Goal: Task Accomplishment & Management: Use online tool/utility

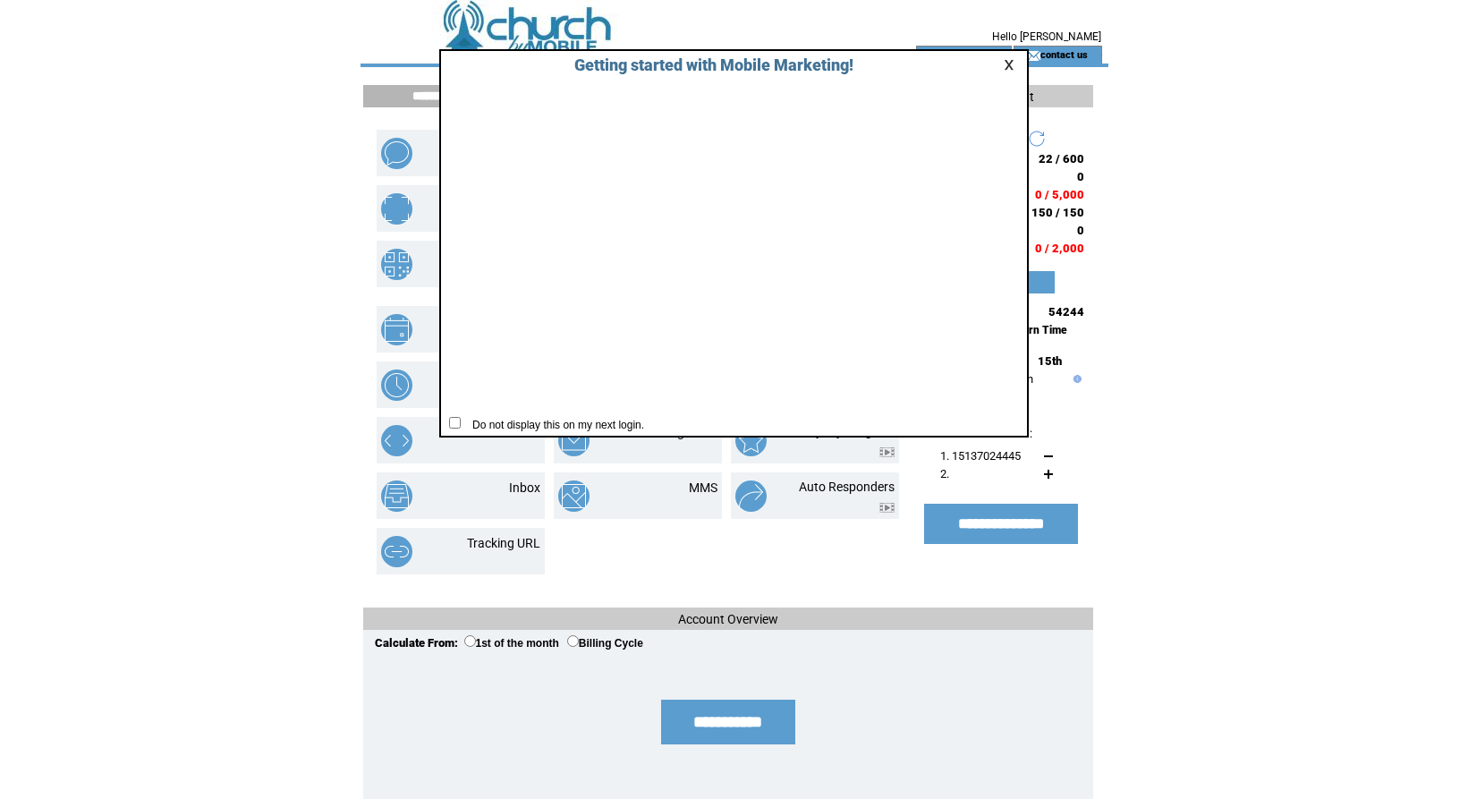
click at [1010, 66] on link at bounding box center [1012, 65] width 16 height 12
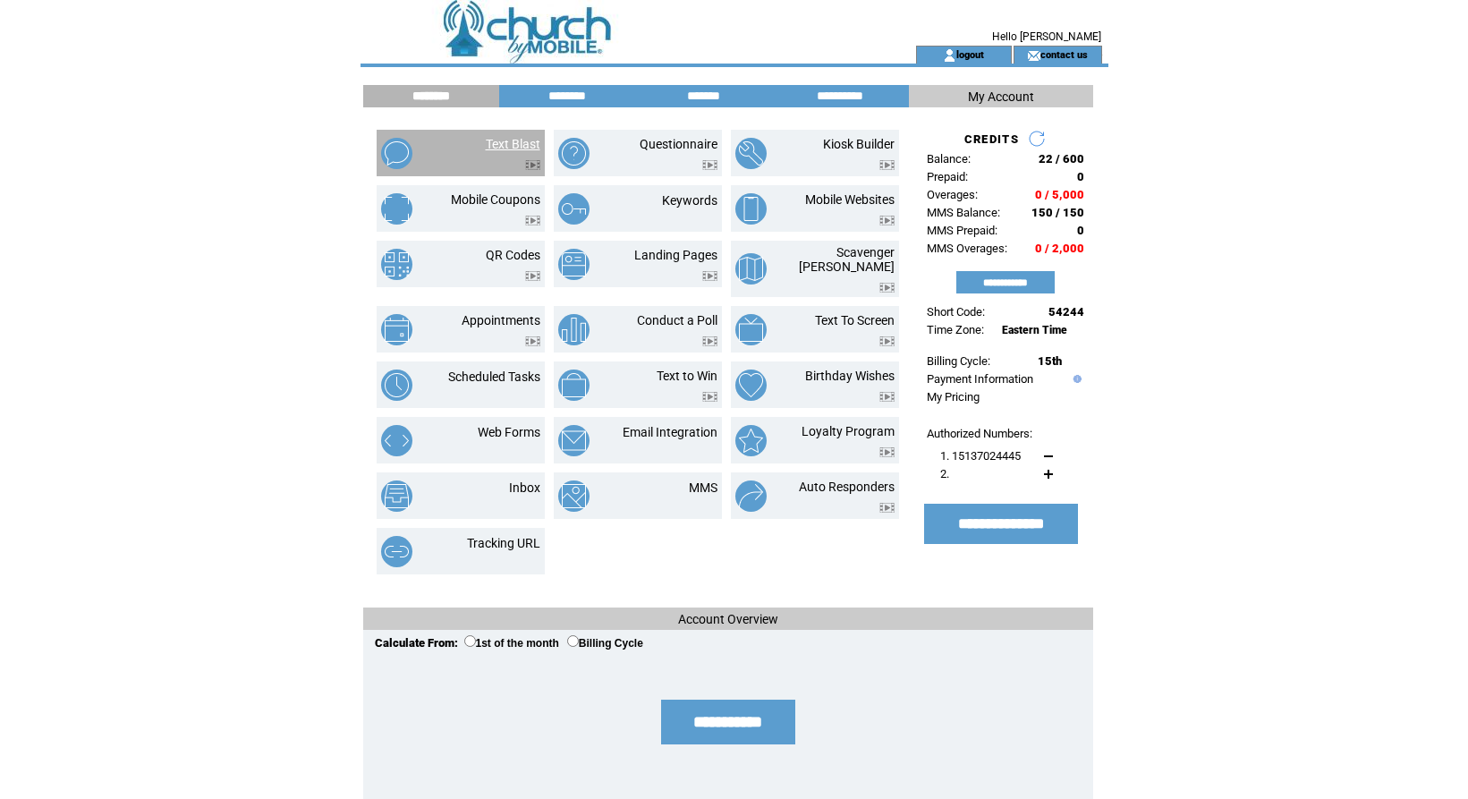
click at [519, 137] on link "Text Blast" at bounding box center [513, 144] width 55 height 14
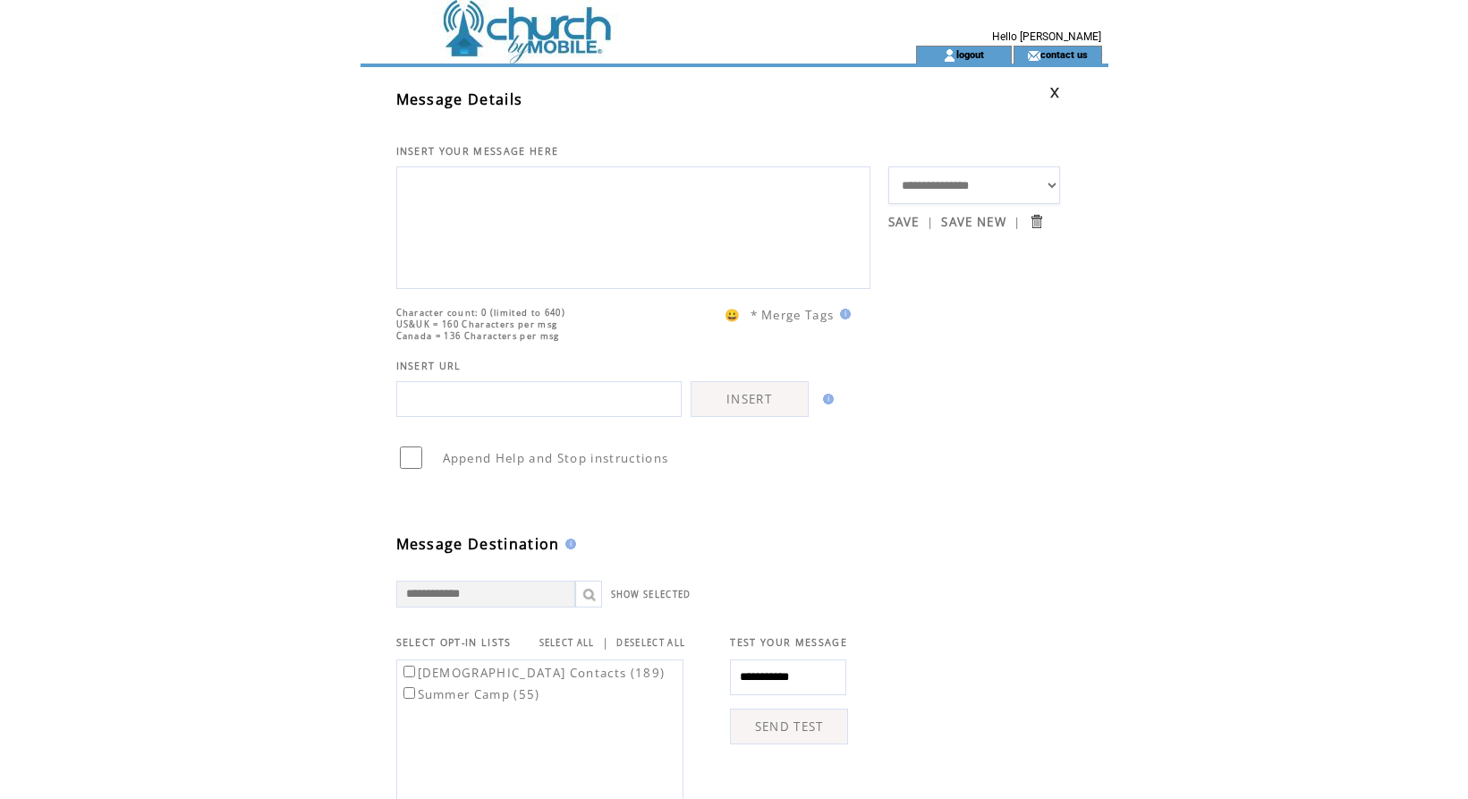
click at [528, 186] on textarea at bounding box center [633, 225] width 454 height 107
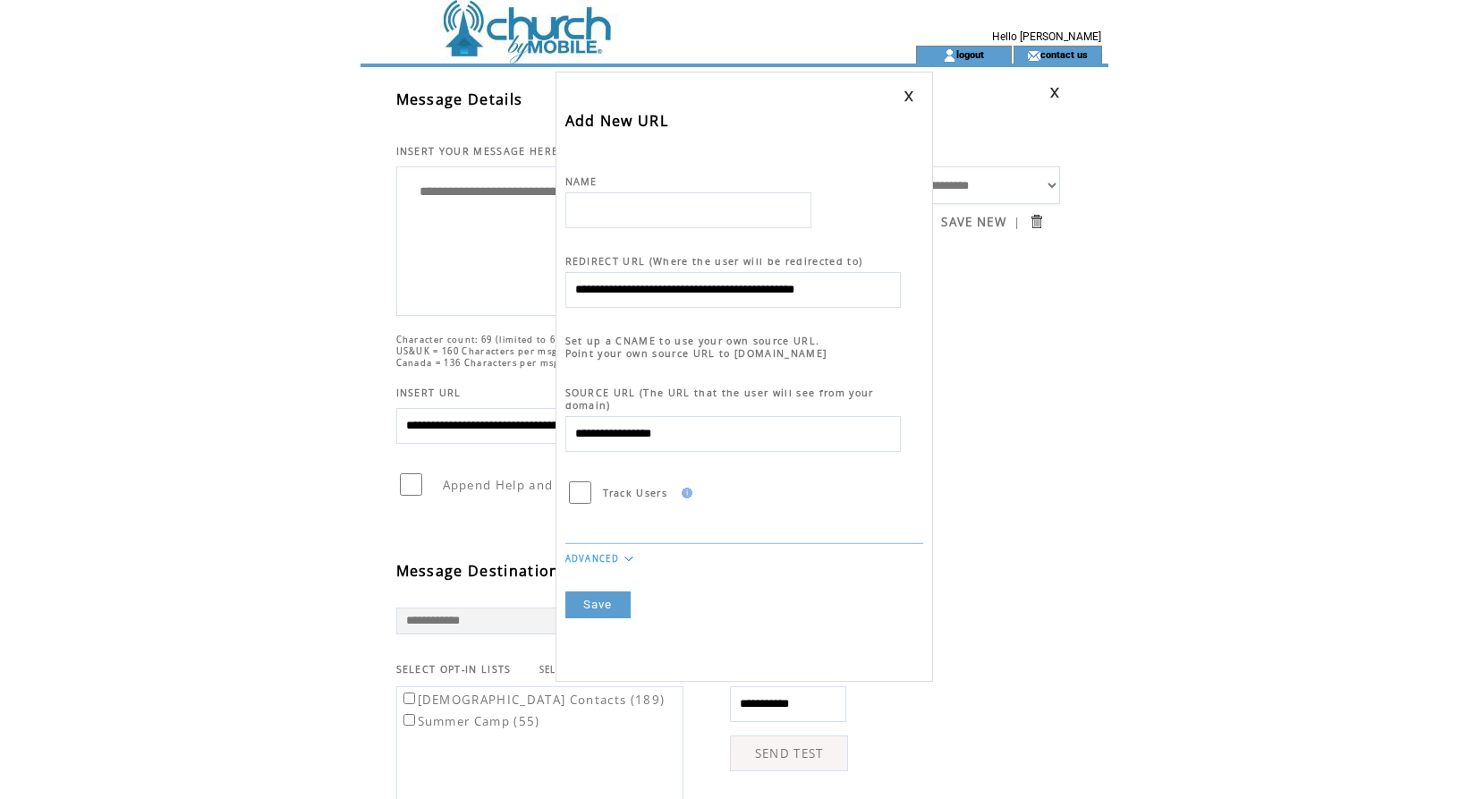
click at [721, 212] on input "text" at bounding box center [688, 210] width 246 height 36
type input "**********"
click at [592, 591] on link "Save" at bounding box center [597, 604] width 65 height 27
click at [587, 592] on link "Save" at bounding box center [597, 604] width 65 height 27
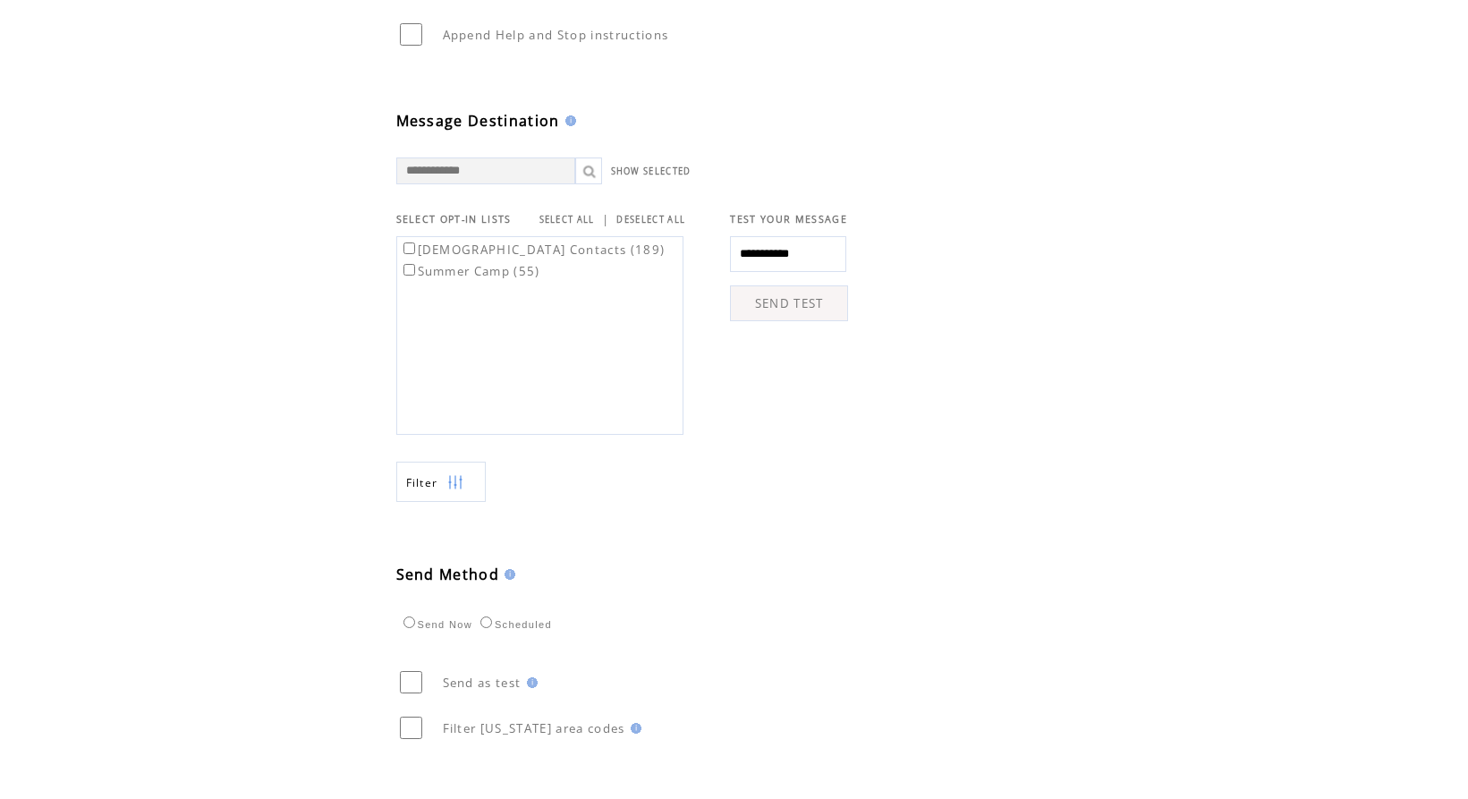
scroll to position [536, 0]
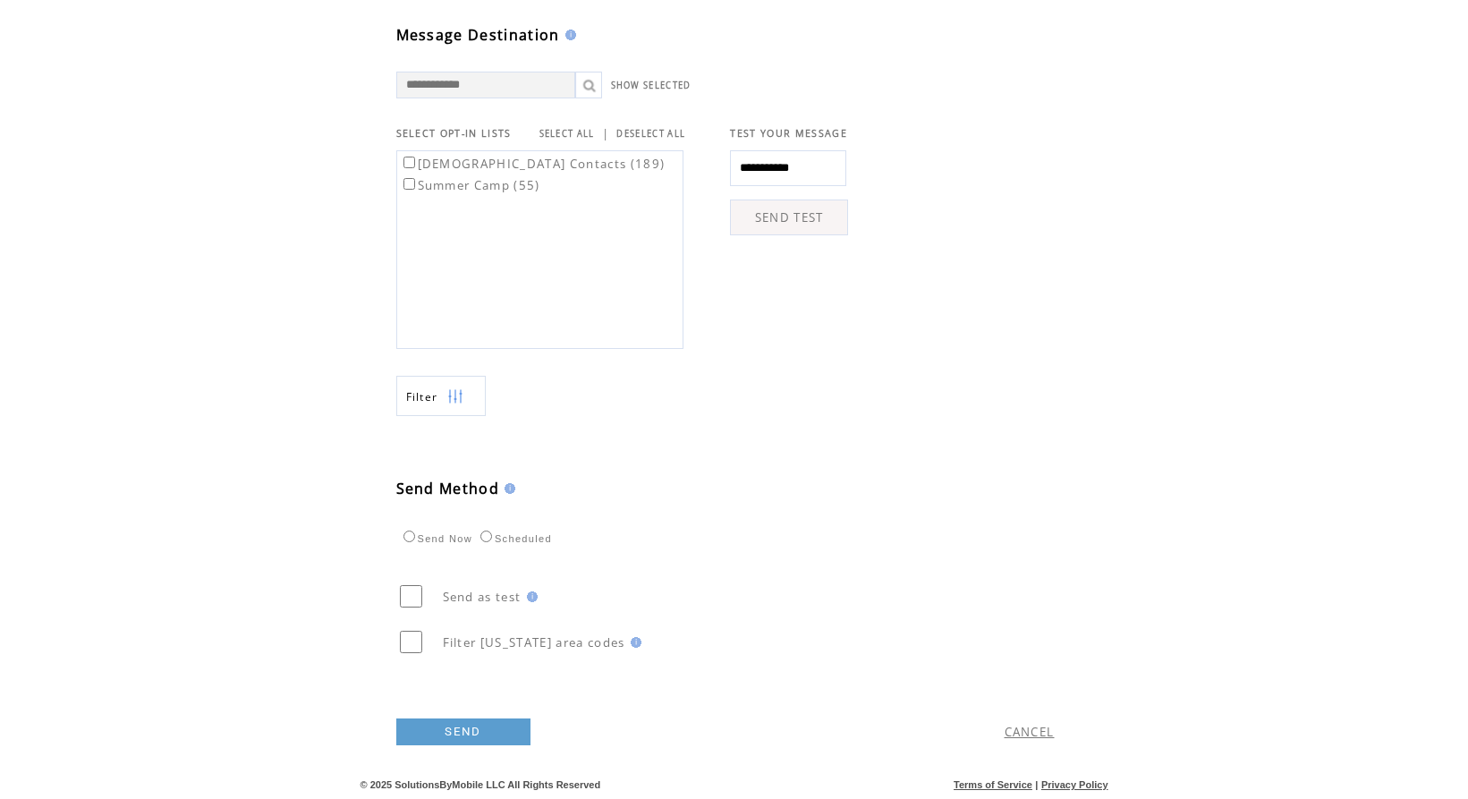
click at [463, 748] on td "SEND" at bounding box center [583, 727] width 374 height 89
click at [461, 731] on link "SEND" at bounding box center [463, 731] width 134 height 27
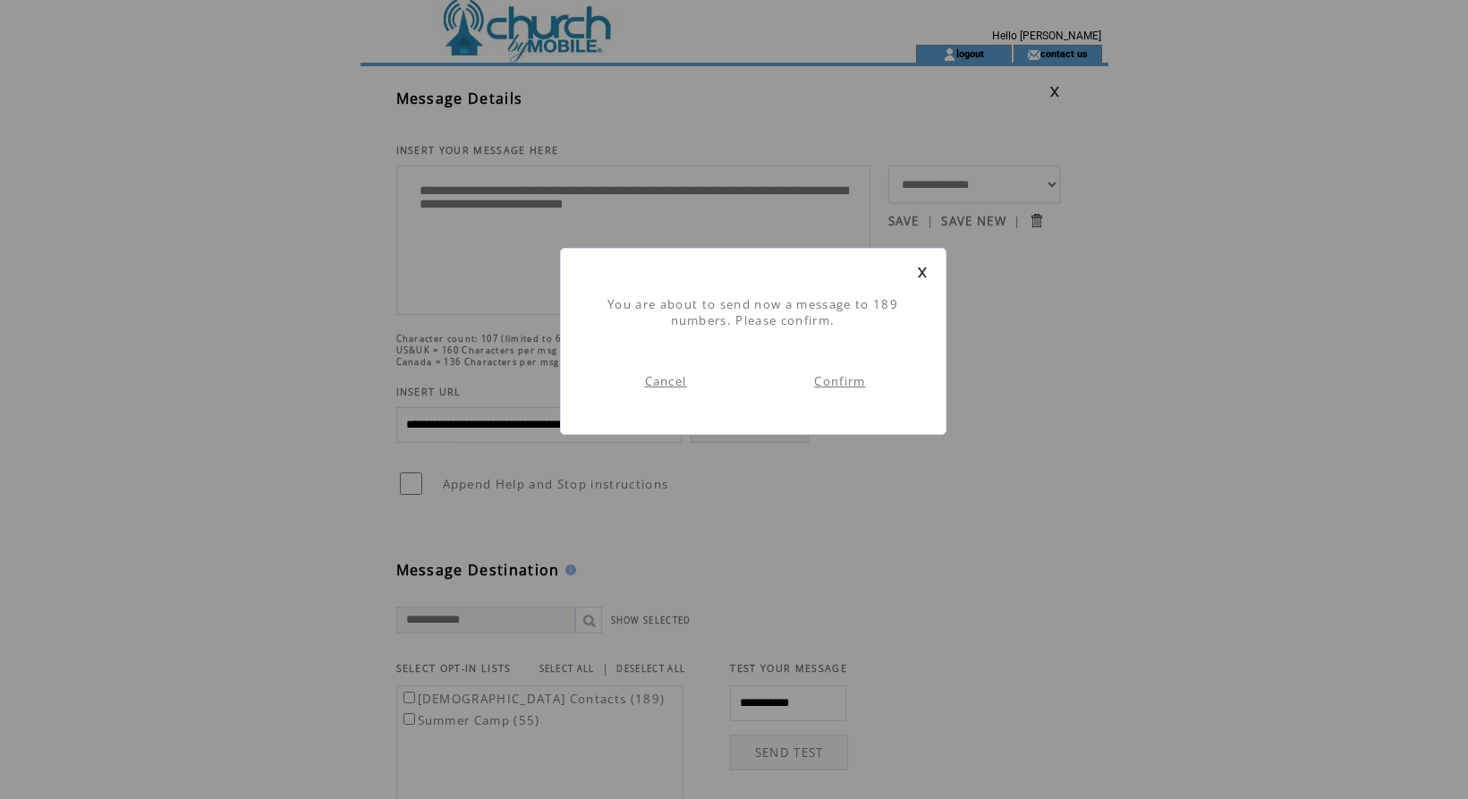
scroll to position [1, 0]
click at [852, 386] on link "Confirm" at bounding box center [839, 381] width 51 height 16
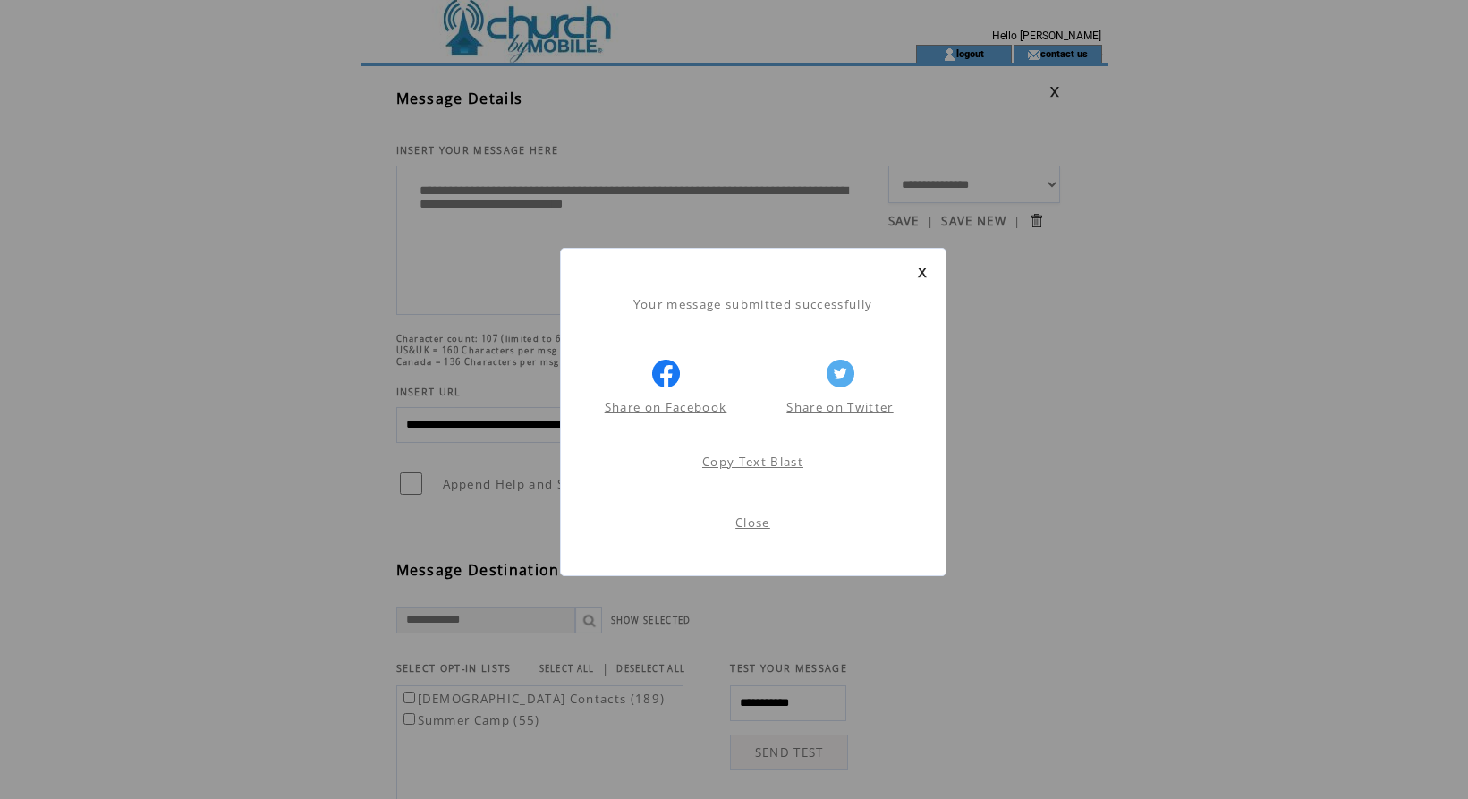
scroll to position [1, 0]
click at [748, 518] on link "Close" at bounding box center [752, 522] width 35 height 16
